Goal: Task Accomplishment & Management: Manage account settings

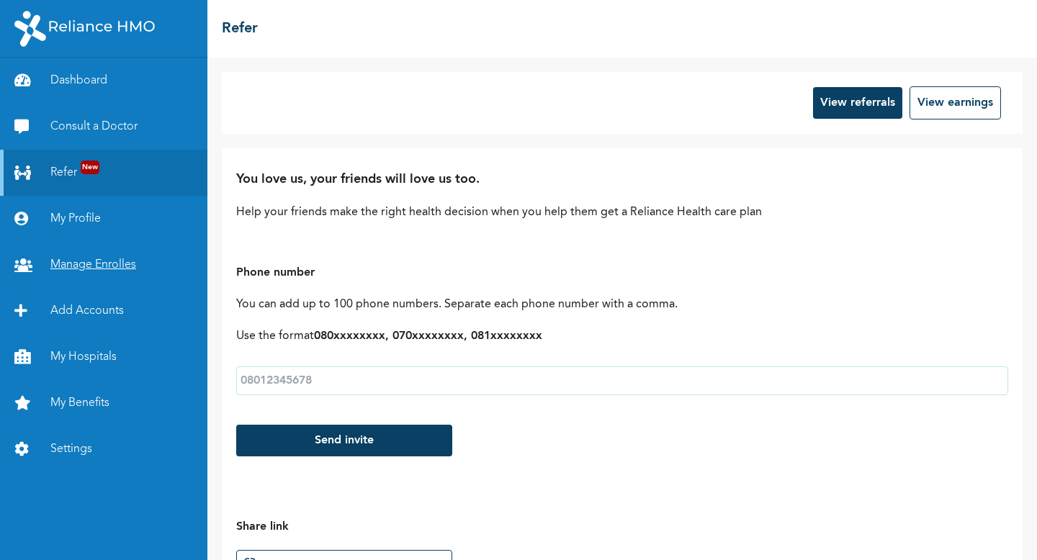
click at [71, 269] on link "Manage Enrolles" at bounding box center [103, 265] width 207 height 46
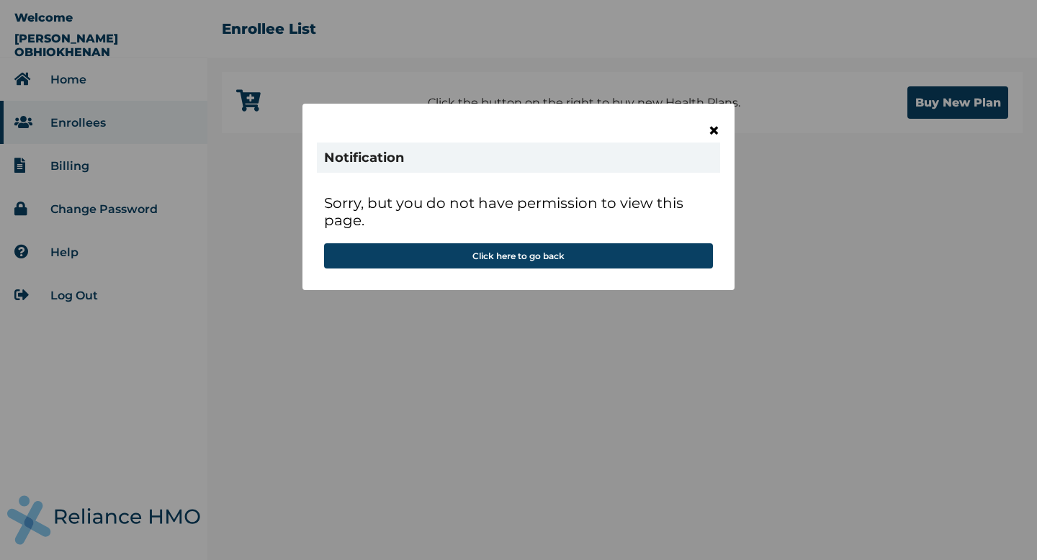
click at [716, 127] on span "×" at bounding box center [714, 130] width 12 height 24
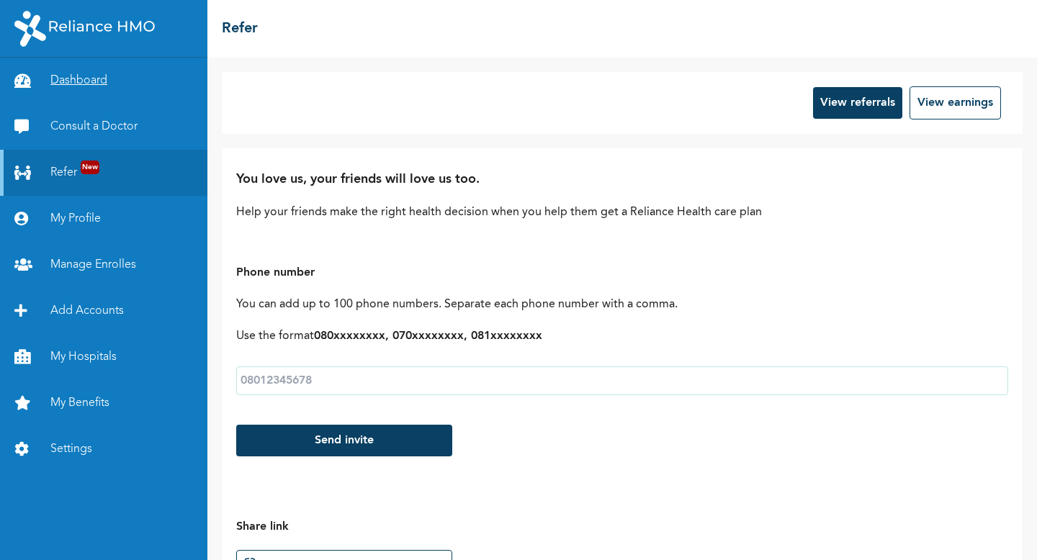
click at [61, 78] on link "Dashboard" at bounding box center [103, 81] width 207 height 46
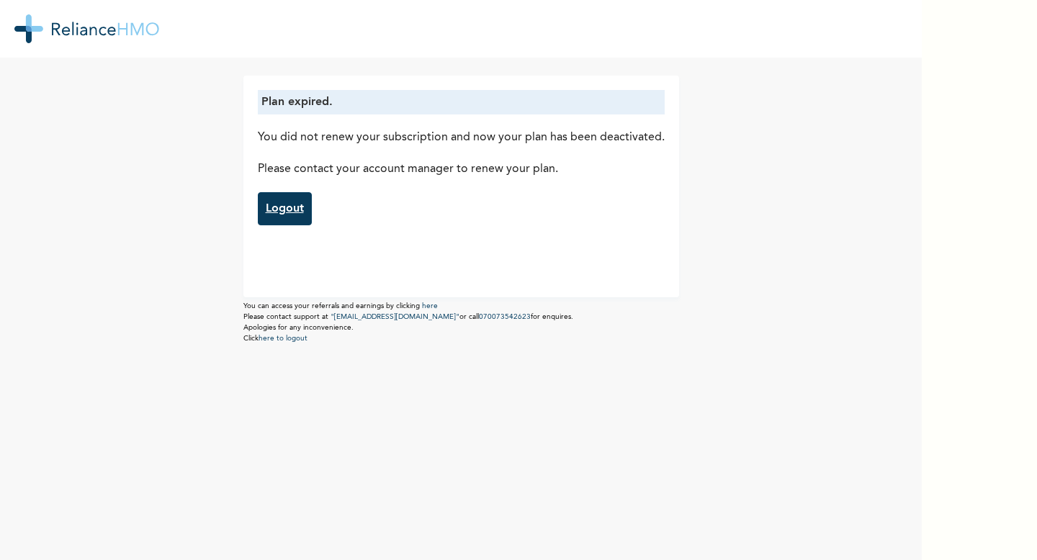
click at [288, 212] on link "Logout" at bounding box center [285, 208] width 54 height 33
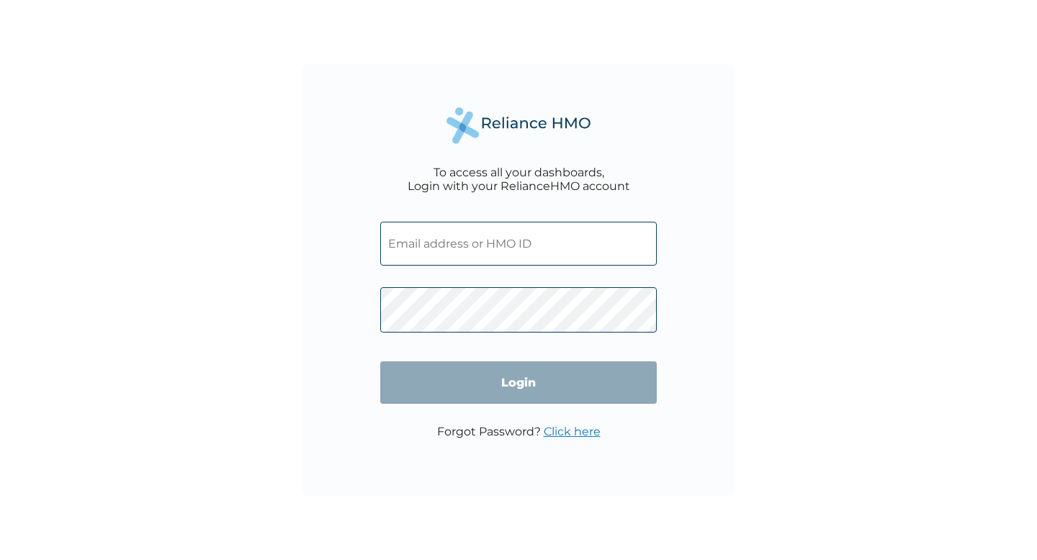
click at [469, 253] on input "text" at bounding box center [518, 244] width 276 height 44
type input "ret/46193/a"
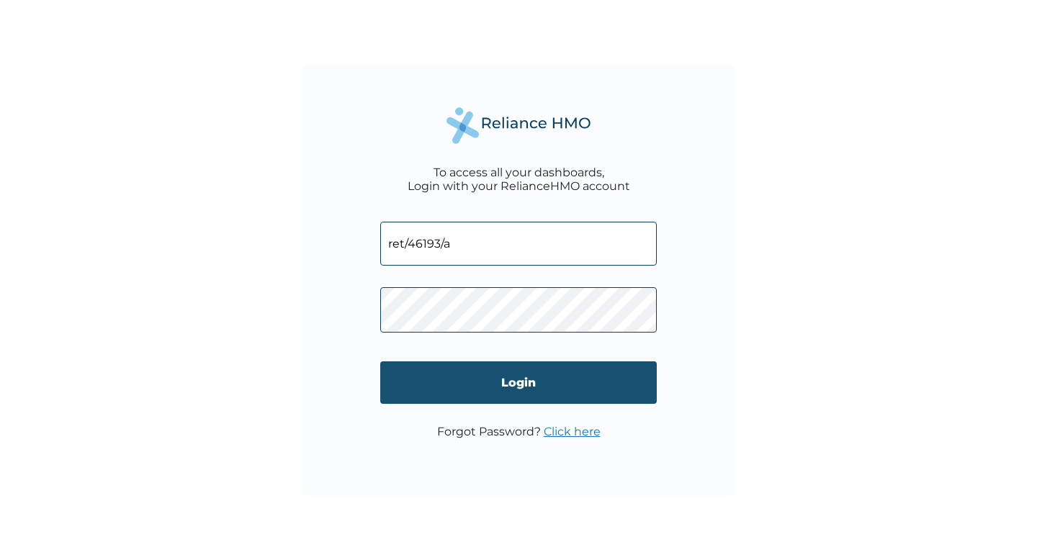
click at [488, 383] on input "Login" at bounding box center [518, 382] width 276 height 42
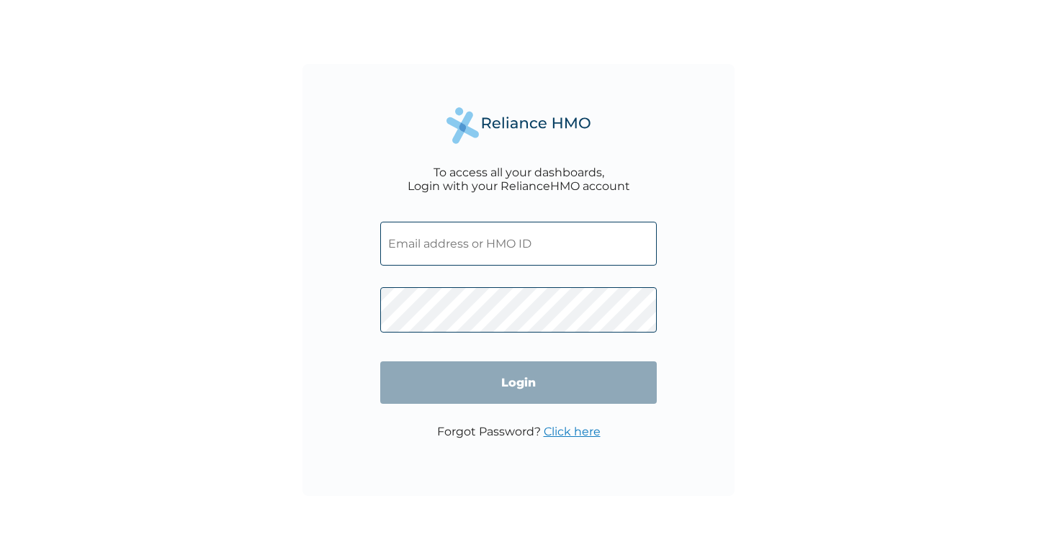
click at [449, 241] on input "text" at bounding box center [518, 244] width 276 height 44
type input "ret/46193/a"
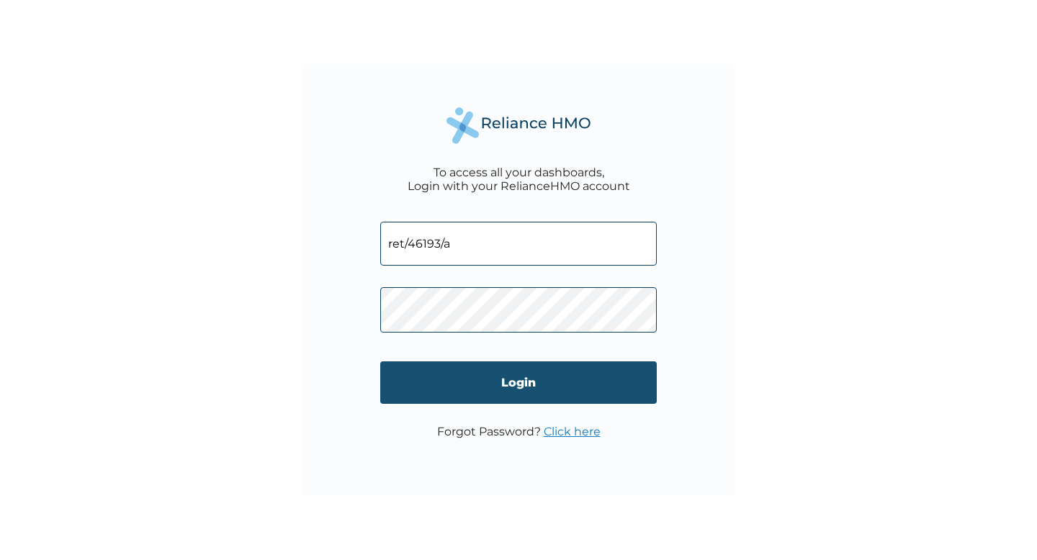
click at [482, 402] on input "Login" at bounding box center [518, 382] width 276 height 42
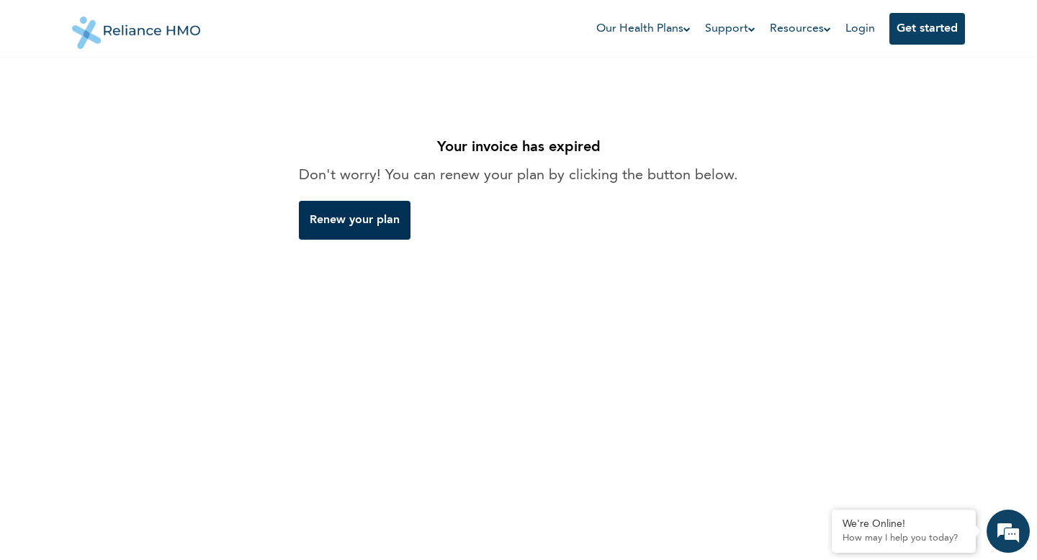
click at [355, 232] on link "Renew your plan" at bounding box center [355, 220] width 112 height 39
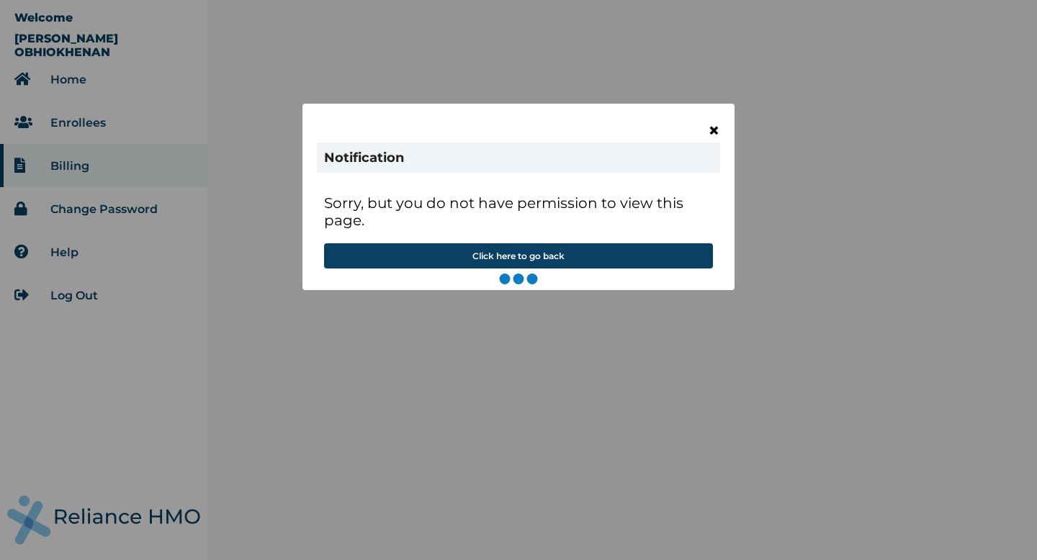
click at [714, 135] on span "×" at bounding box center [714, 130] width 12 height 24
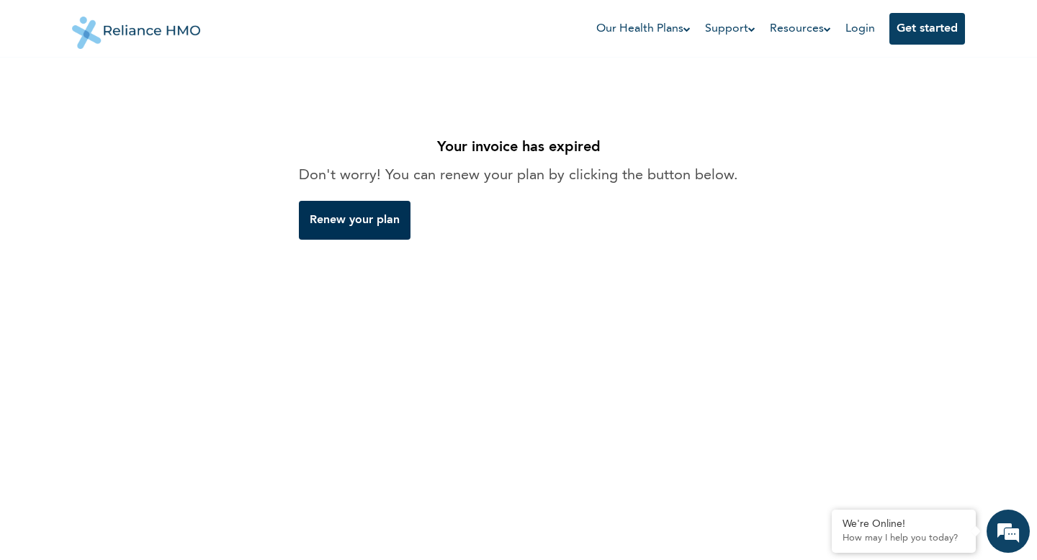
click at [356, 210] on link "Renew your plan" at bounding box center [355, 220] width 112 height 39
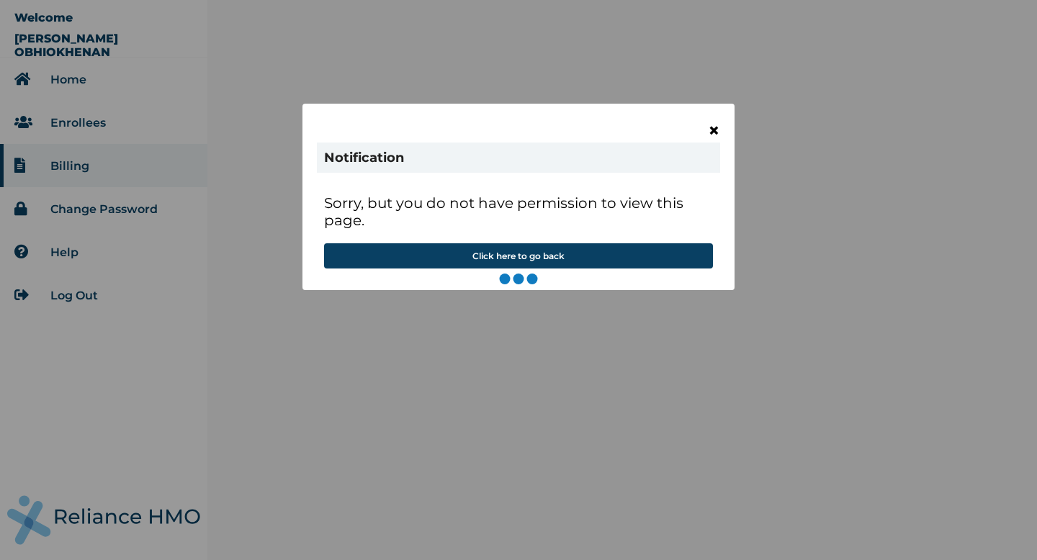
click at [711, 133] on span "×" at bounding box center [714, 130] width 12 height 24
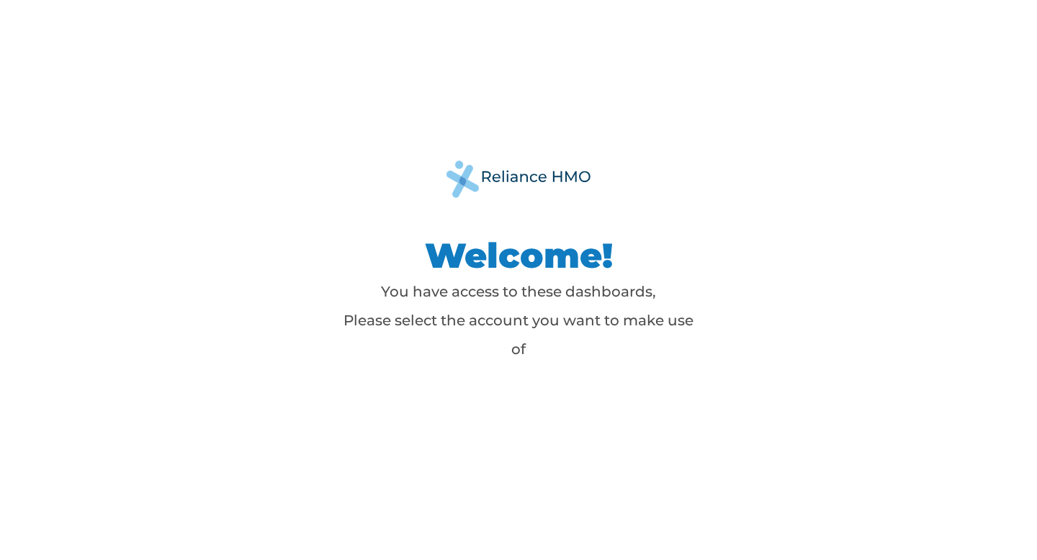
click at [522, 325] on p "You have access to these dashboards, Please select the account you want to make…" at bounding box center [518, 320] width 360 height 86
click at [502, 293] on p "You have access to these dashboards, Please select the account you want to make…" at bounding box center [518, 320] width 360 height 86
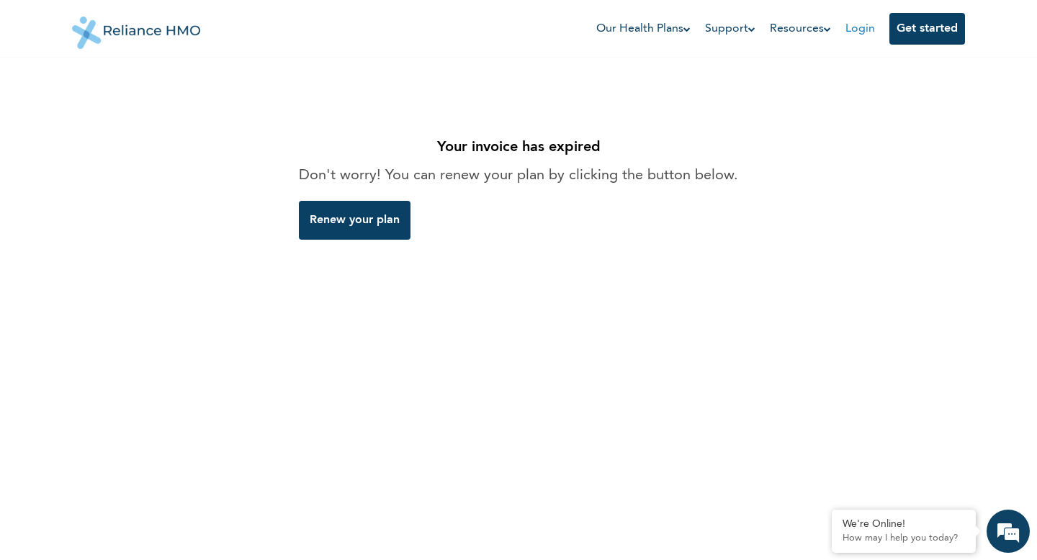
click at [849, 25] on link "Login" at bounding box center [860, 29] width 30 height 12
click at [862, 31] on link "Login" at bounding box center [860, 29] width 30 height 12
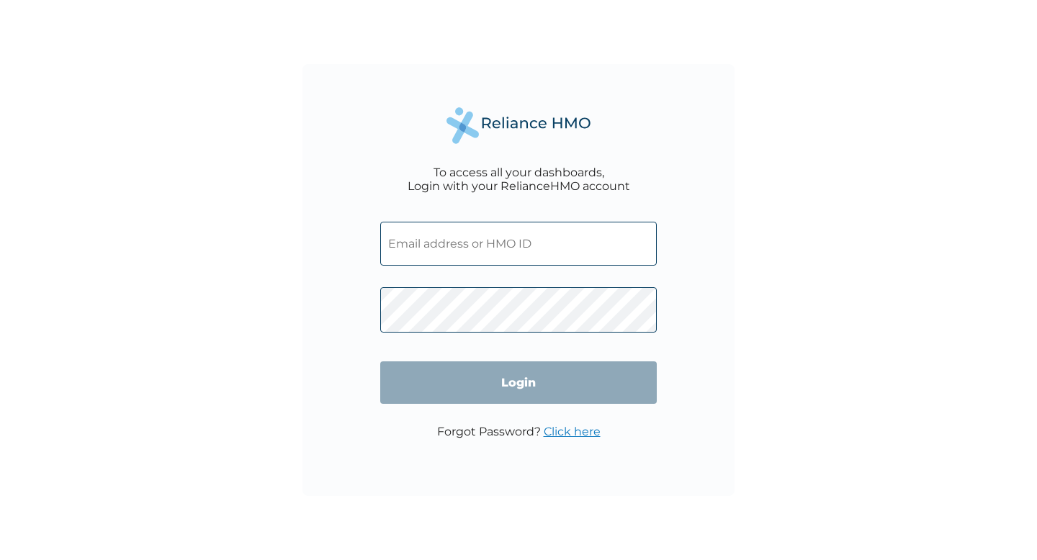
click at [418, 246] on input "text" at bounding box center [518, 244] width 276 height 44
click at [512, 256] on input "text" at bounding box center [518, 244] width 276 height 44
type input "ret/46193/a"
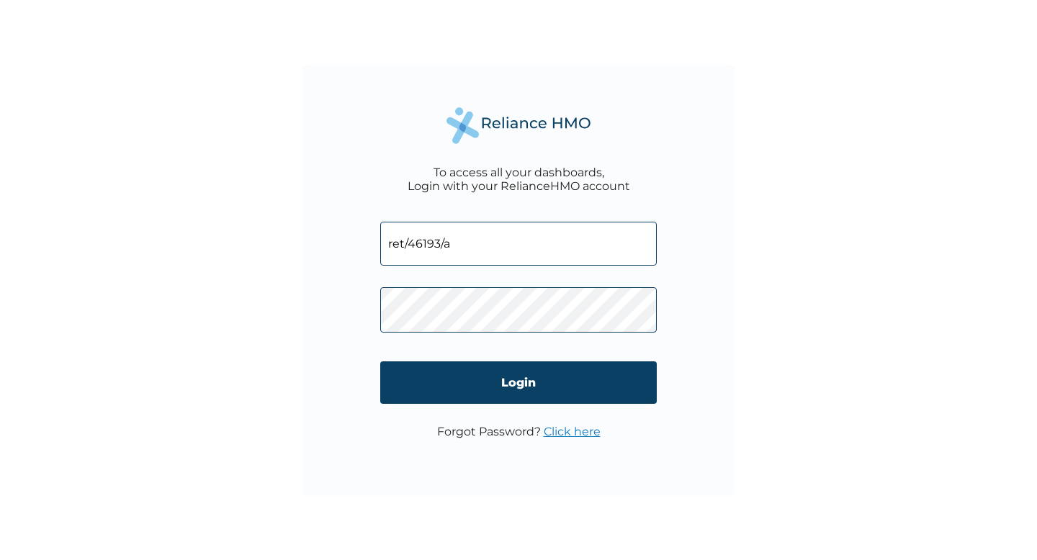
drag, startPoint x: 482, startPoint y: 253, endPoint x: 387, endPoint y: 246, distance: 95.4
click at [387, 246] on input "ret/46193/a" at bounding box center [518, 244] width 276 height 44
click at [435, 255] on input "text" at bounding box center [518, 244] width 276 height 44
type input "ret/46193/a"
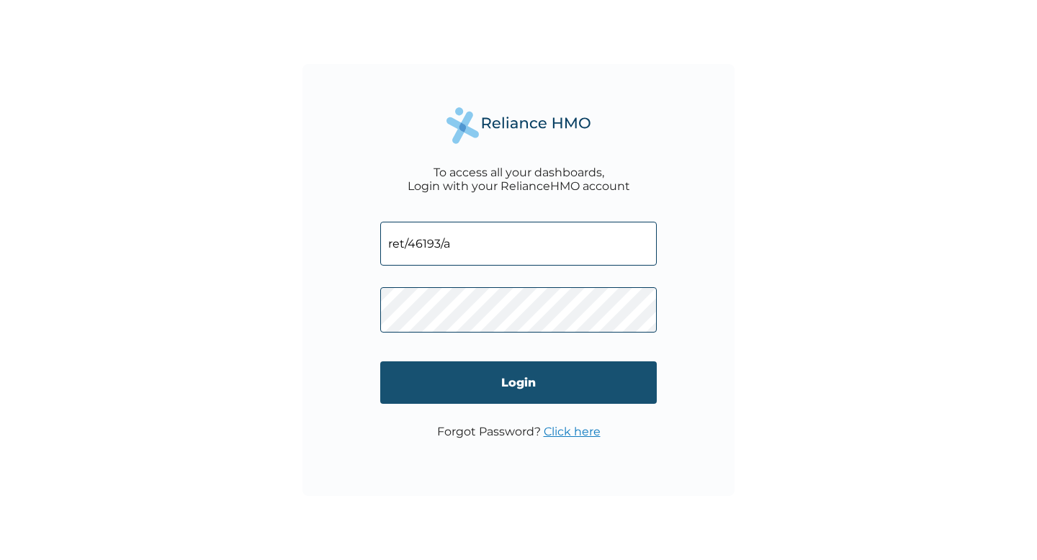
click at [489, 382] on input "Login" at bounding box center [518, 382] width 276 height 42
